Goal: Find specific page/section: Find specific page/section

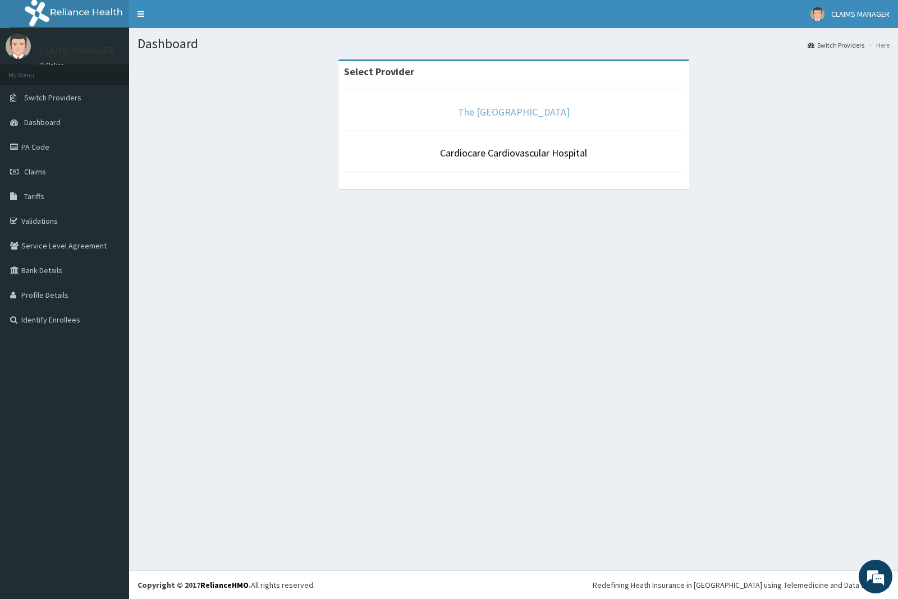
click at [511, 112] on link "The [GEOGRAPHIC_DATA]" at bounding box center [514, 112] width 112 height 13
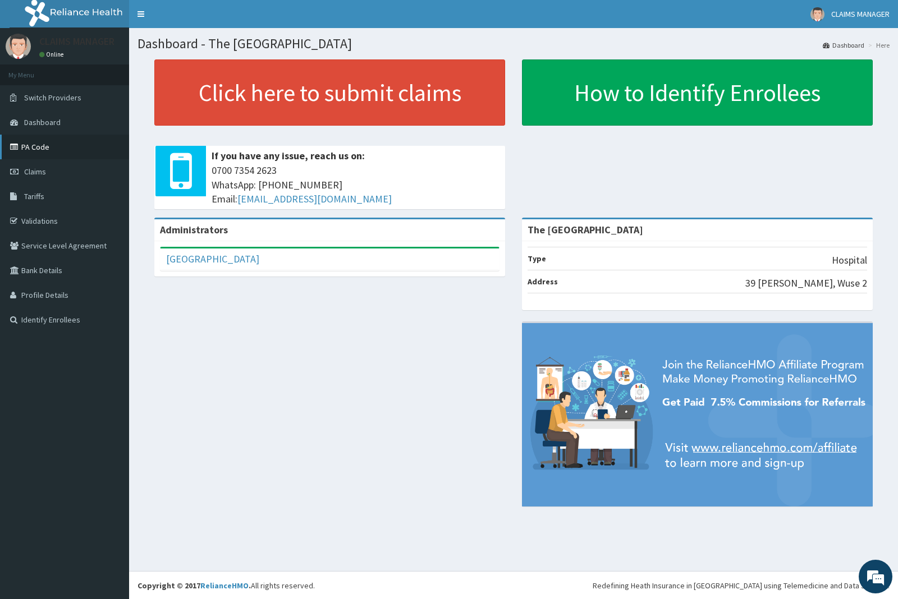
click at [35, 145] on link "PA Code" at bounding box center [64, 147] width 129 height 25
